Goal: Information Seeking & Learning: Find specific page/section

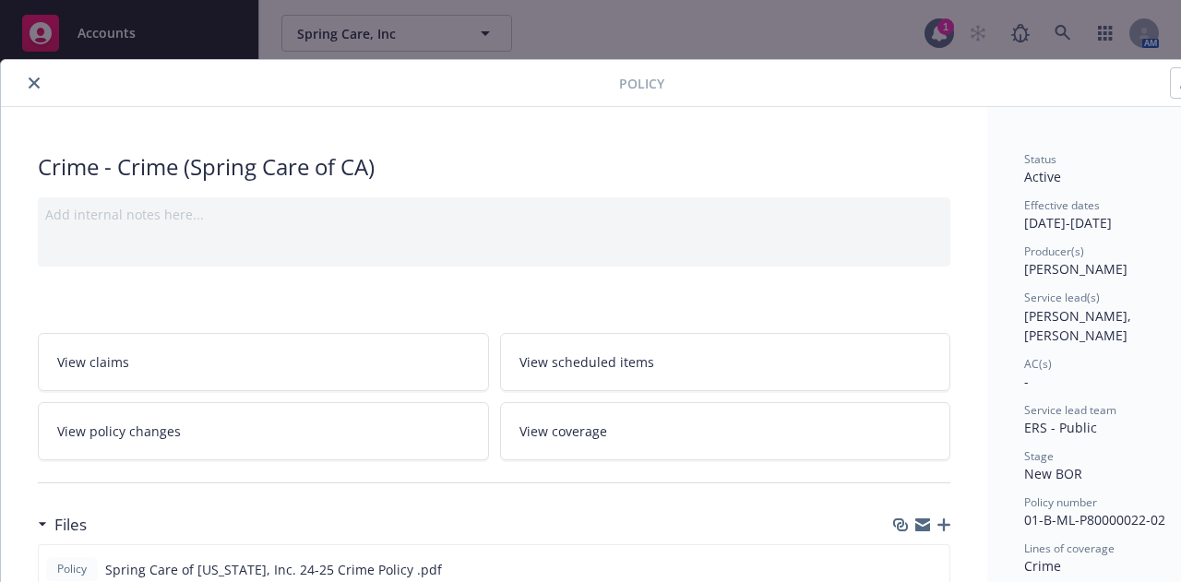
click at [41, 78] on button "close" at bounding box center [34, 83] width 22 height 22
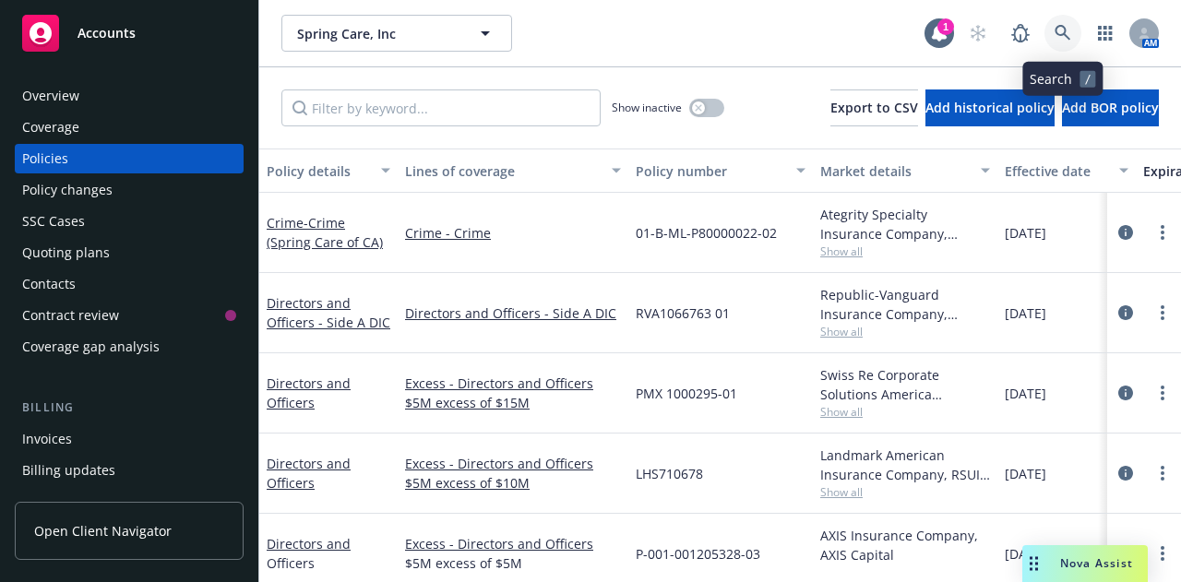
click at [1075, 35] on link at bounding box center [1063, 33] width 37 height 37
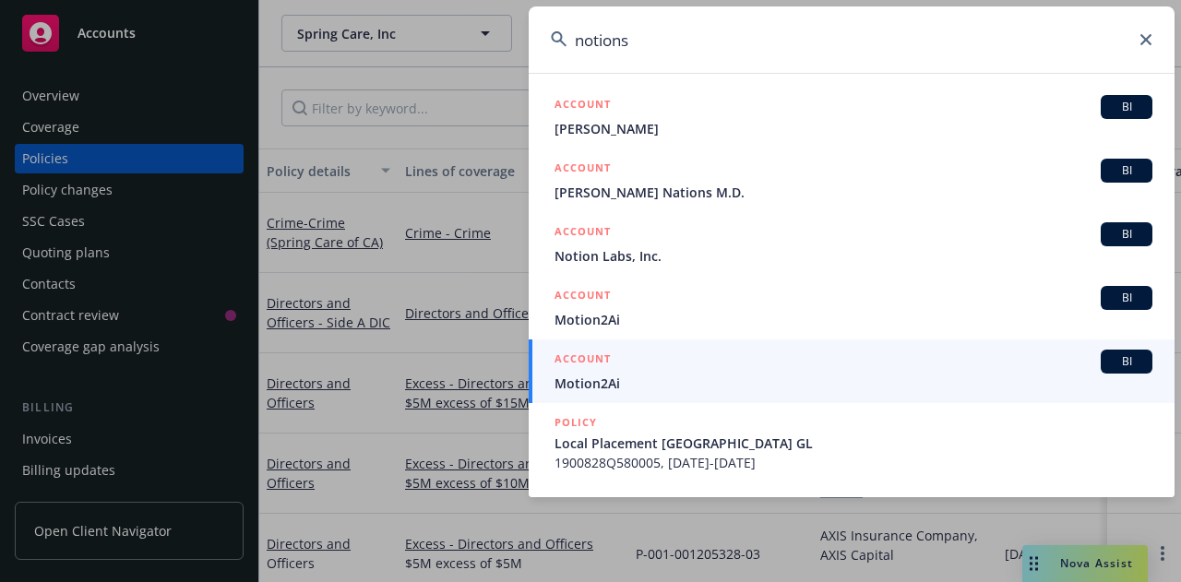
type input "notions"
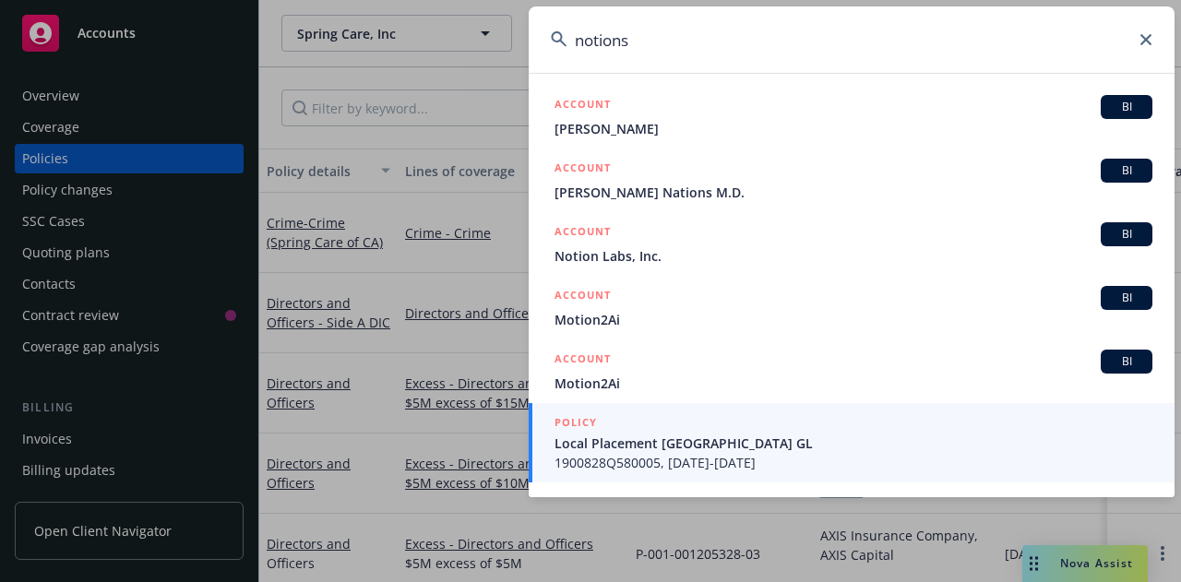
click at [1148, 43] on icon at bounding box center [1146, 39] width 11 height 11
